Goal: Find specific page/section: Find specific page/section

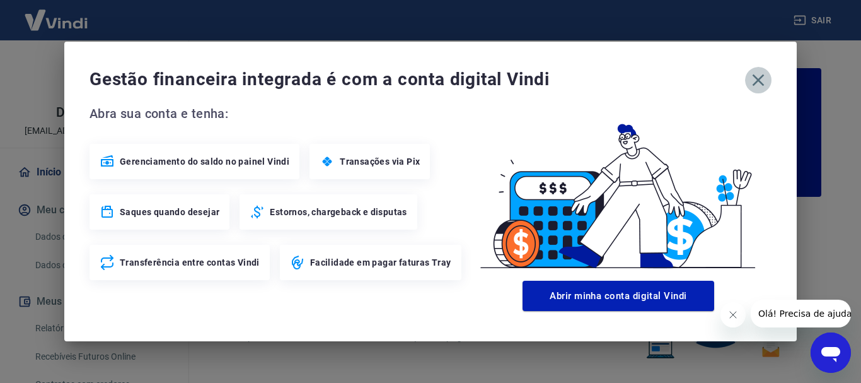
click at [762, 81] on icon "button" at bounding box center [758, 80] width 20 height 20
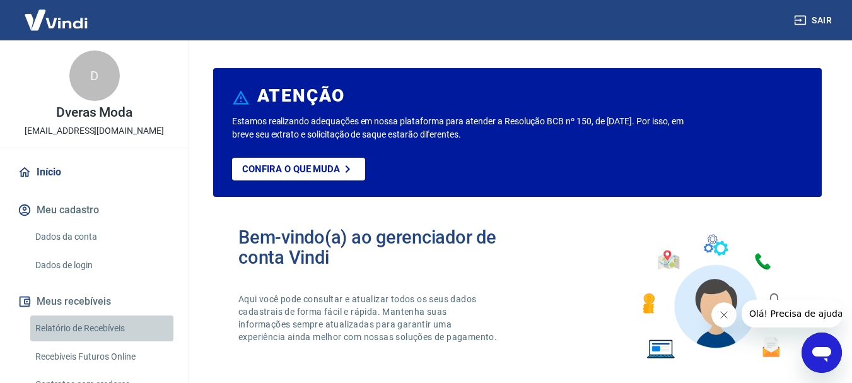
click at [110, 329] on link "Relatório de Recebíveis" at bounding box center [101, 328] width 143 height 26
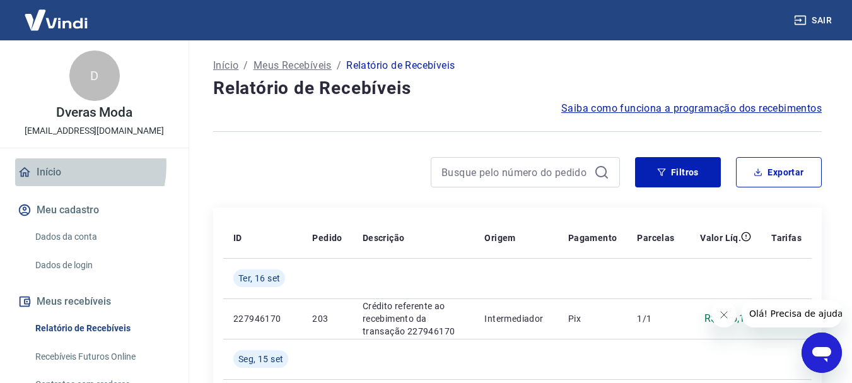
click at [60, 165] on link "Início" at bounding box center [94, 172] width 158 height 28
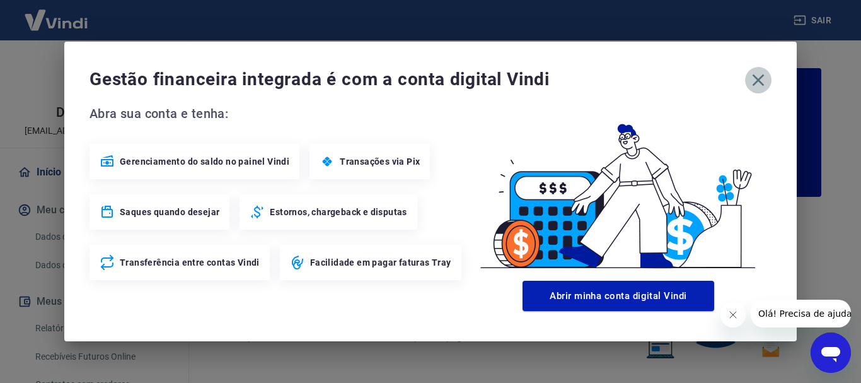
click at [755, 79] on icon "button" at bounding box center [758, 80] width 20 height 20
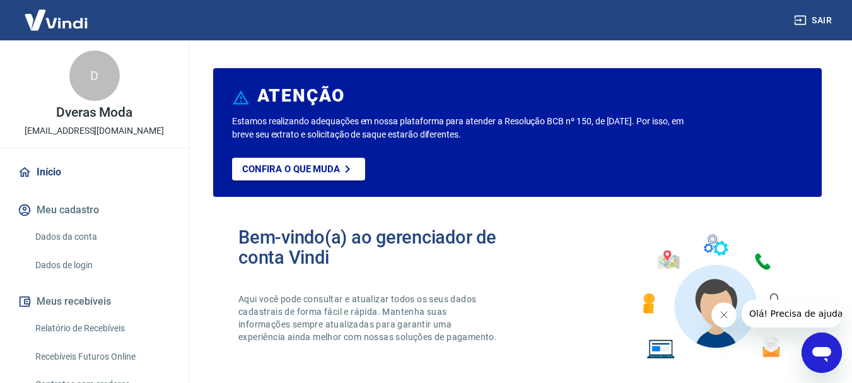
click at [67, 172] on link "Início" at bounding box center [94, 172] width 158 height 28
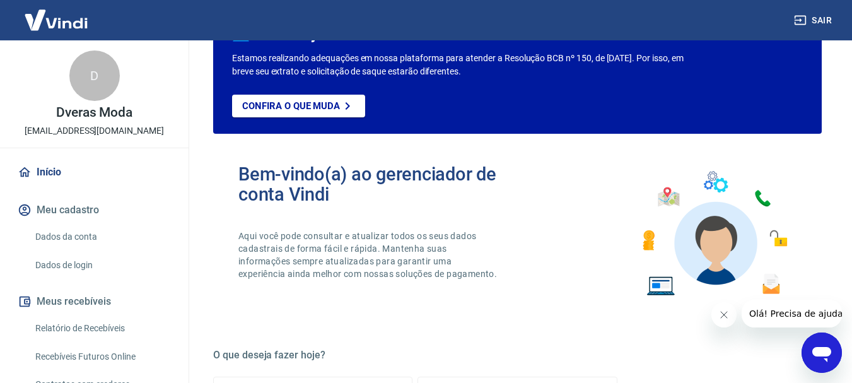
click at [125, 360] on link "Recebíveis Futuros Online" at bounding box center [101, 357] width 143 height 26
